Goal: Task Accomplishment & Management: Complete application form

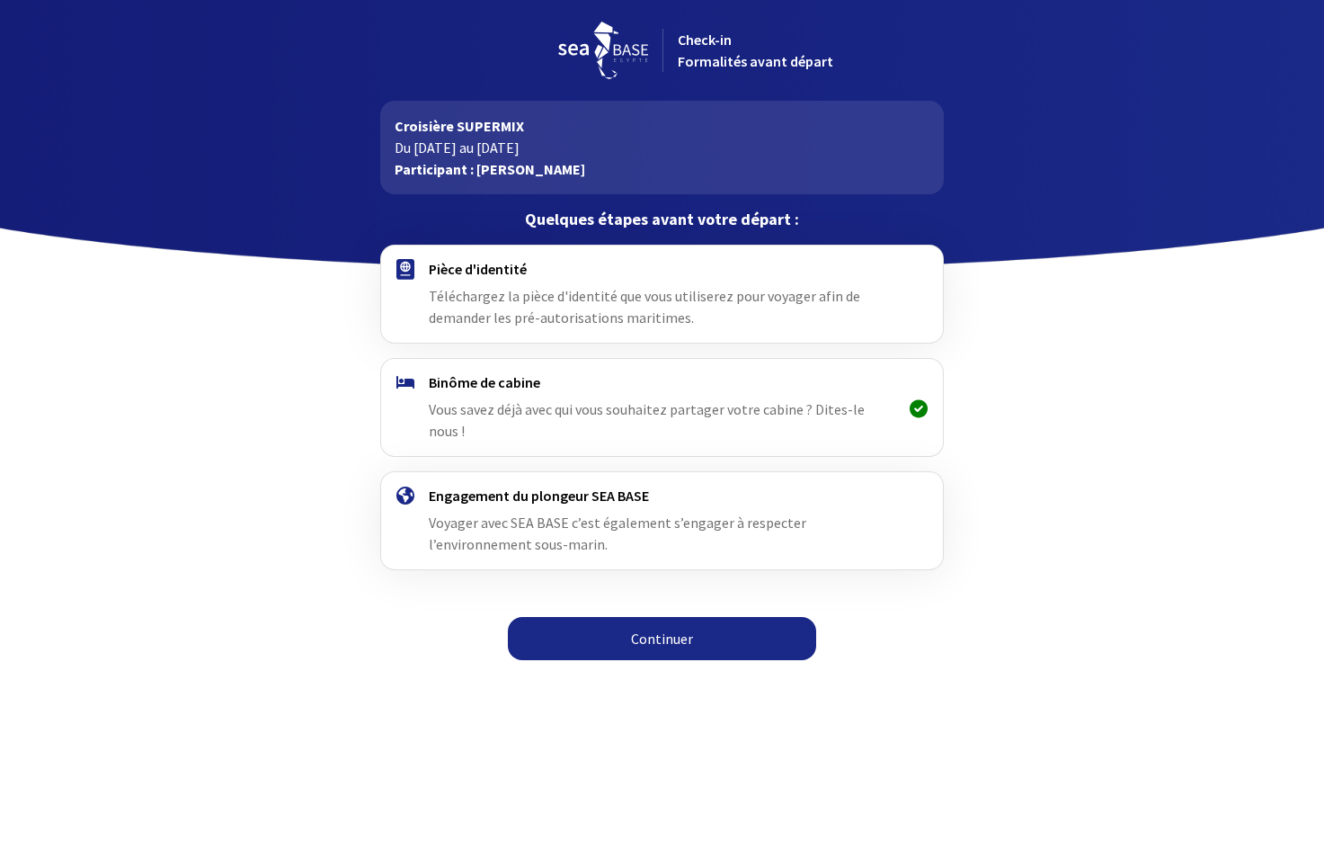
click at [691, 626] on link "Continuer" at bounding box center [662, 638] width 308 height 43
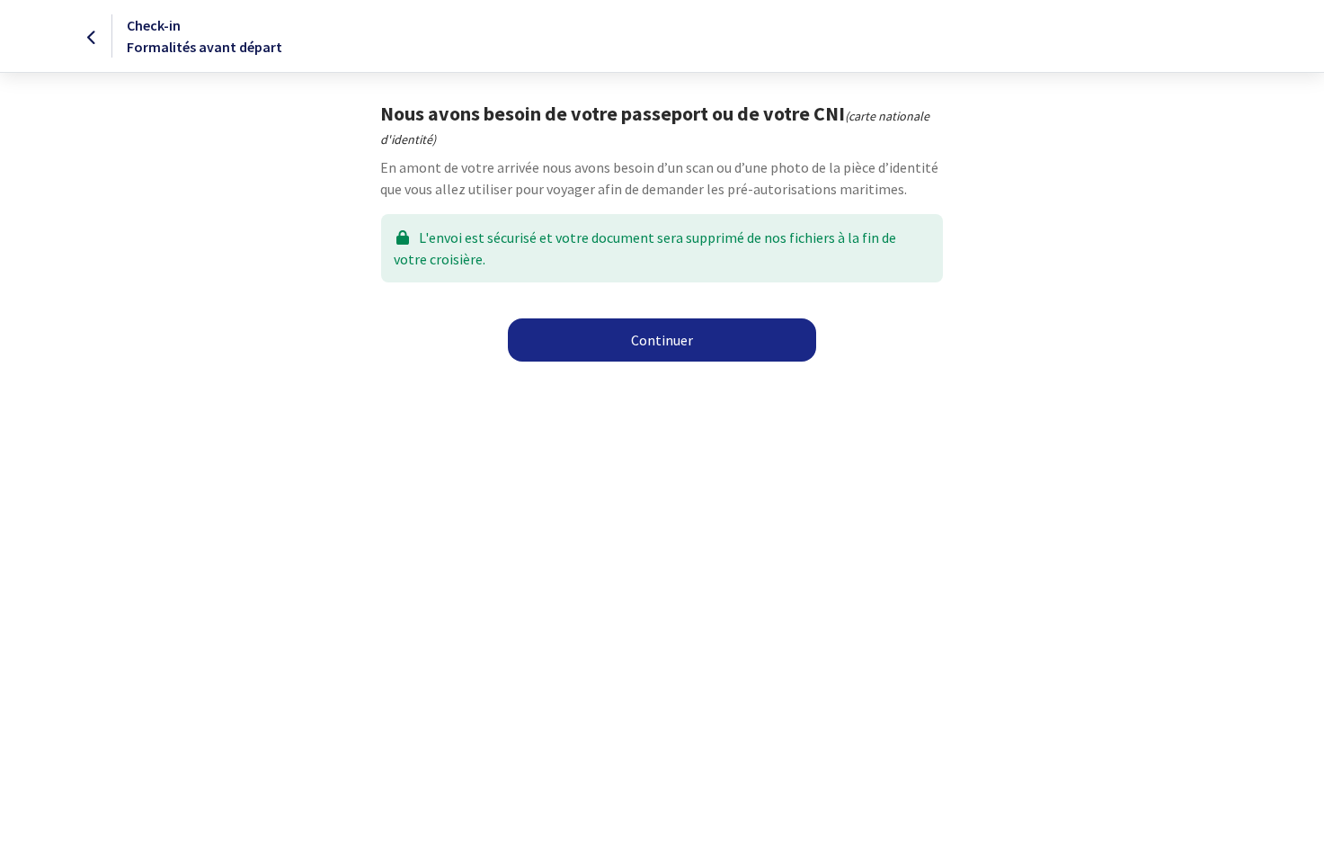
click at [676, 341] on link "Continuer" at bounding box center [662, 339] width 308 height 43
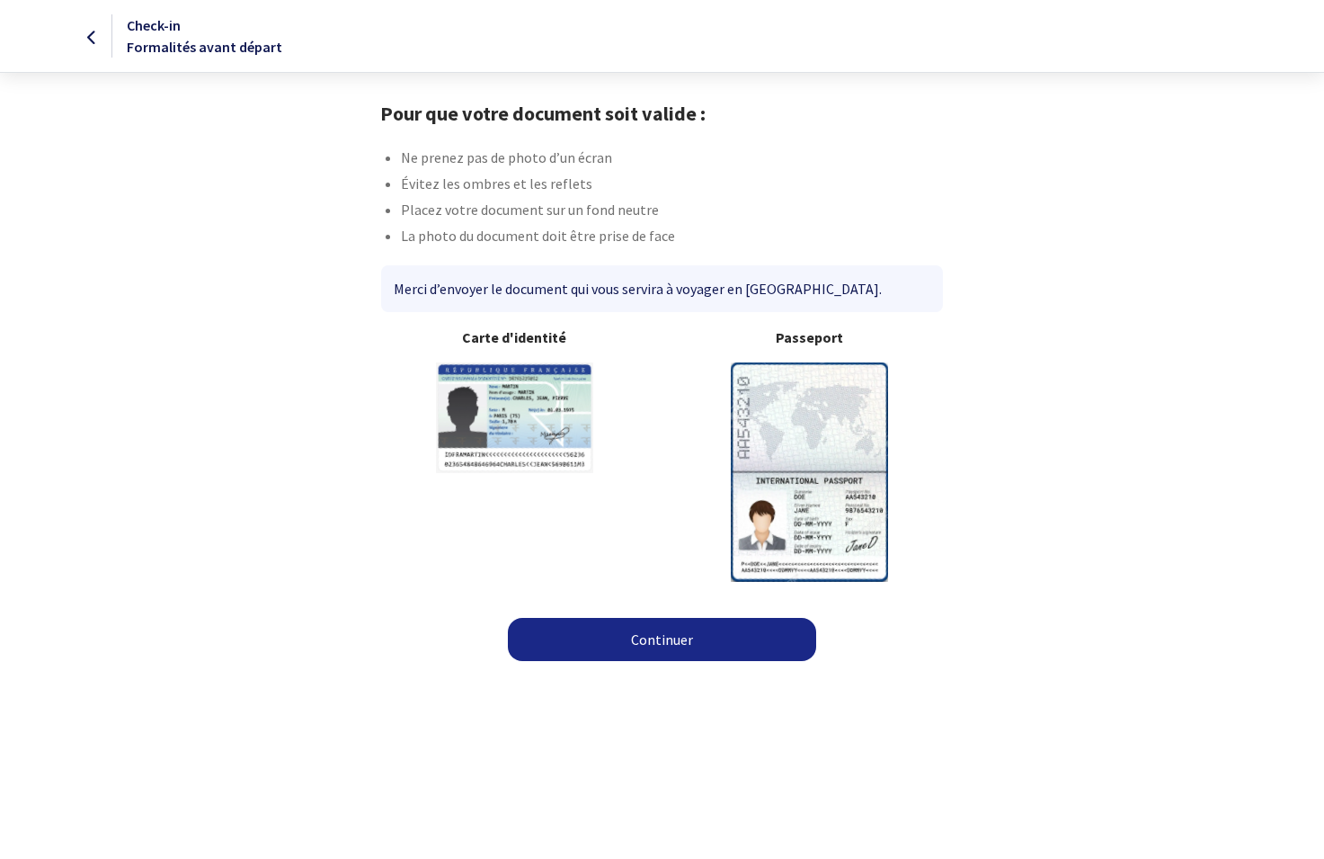
click at [836, 431] on img at bounding box center [809, 471] width 157 height 218
